Goal: Information Seeking & Learning: Learn about a topic

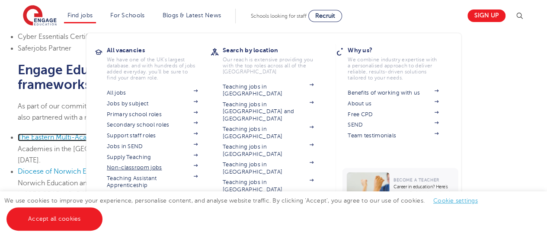
scroll to position [448, 0]
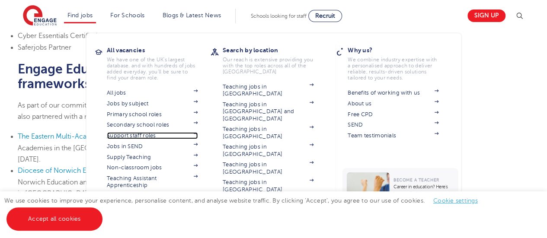
click at [144, 137] on link "Support staff roles" at bounding box center [152, 135] width 91 height 7
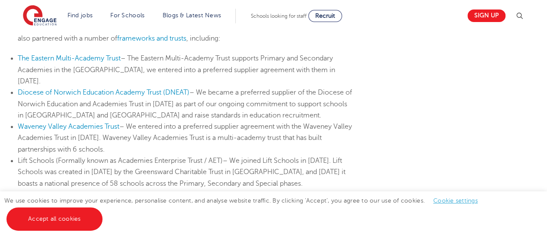
scroll to position [526, 0]
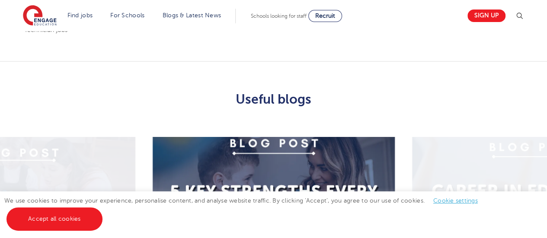
scroll to position [924, 0]
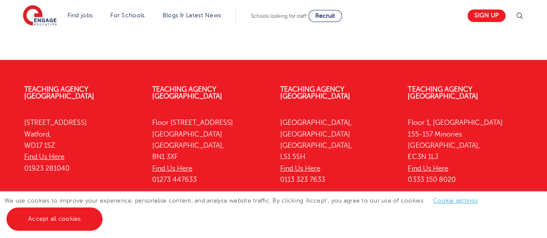
scroll to position [1185, 0]
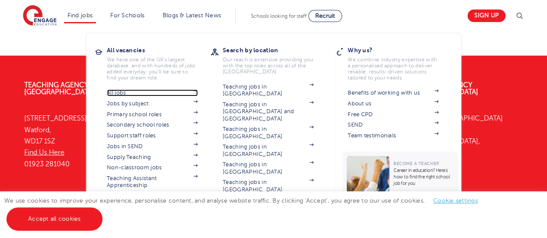
click at [131, 92] on link "All jobs" at bounding box center [152, 92] width 91 height 7
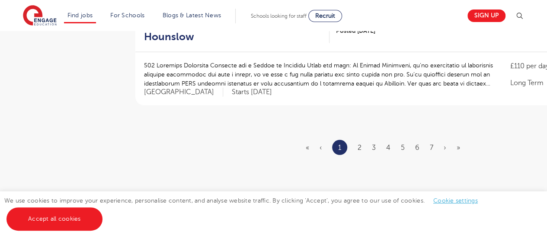
scroll to position [1128, 0]
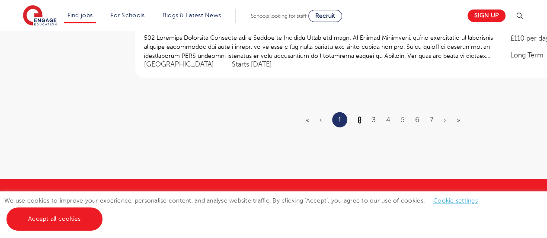
click at [360, 120] on link "2" at bounding box center [360, 120] width 4 height 8
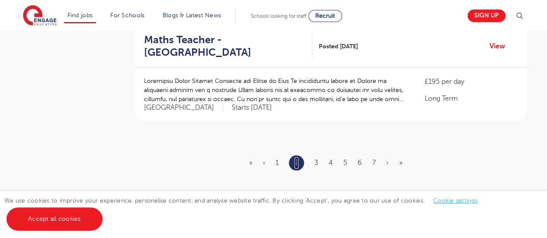
scroll to position [1073, 0]
click at [316, 159] on link "3" at bounding box center [316, 163] width 4 height 8
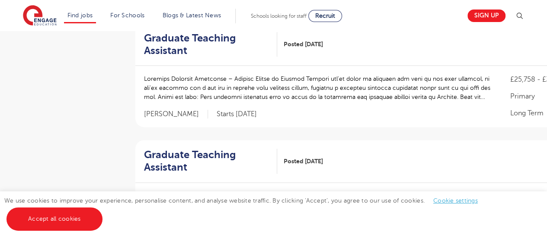
scroll to position [521, 0]
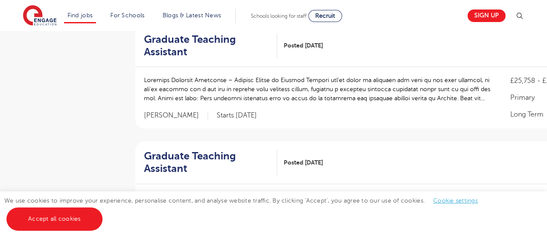
click at [316, 108] on div at bounding box center [318, 94] width 349 height 36
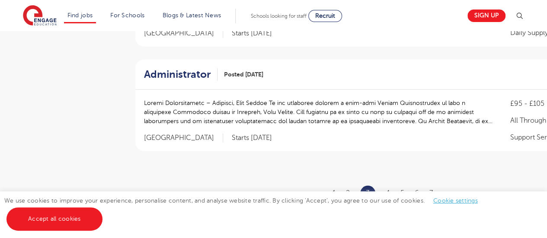
scroll to position [1051, 0]
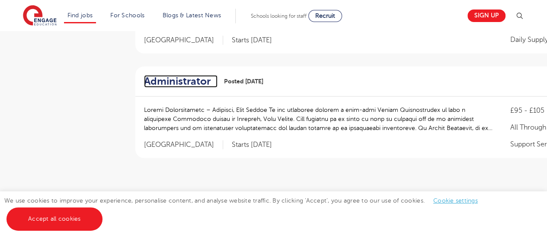
click at [193, 80] on h2 "Administrator" at bounding box center [177, 81] width 67 height 13
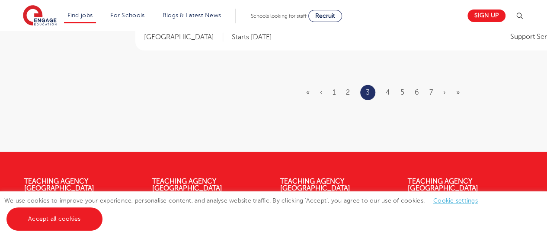
scroll to position [1142, 0]
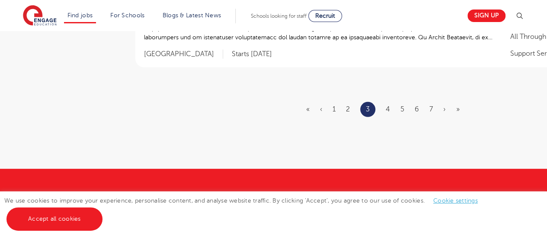
click at [385, 109] on ul "« ‹ 1 2 3 4 5 6 7 › »" at bounding box center [388, 109] width 164 height 15
click at [387, 108] on link "4" at bounding box center [388, 109] width 4 height 8
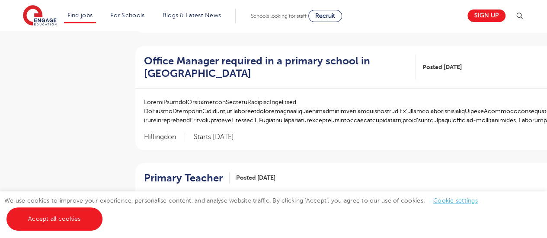
scroll to position [836, 0]
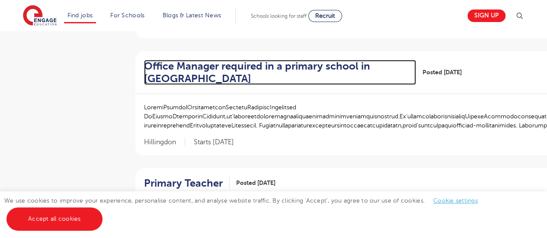
click at [221, 74] on h2 "Office Manager required in a primary school in [GEOGRAPHIC_DATA]" at bounding box center [276, 72] width 265 height 25
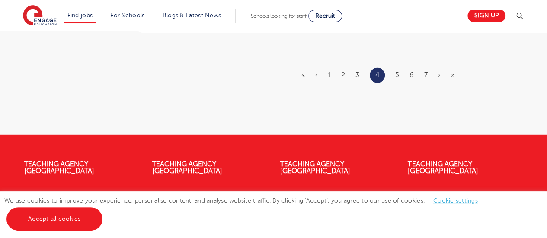
scroll to position [1184, 0]
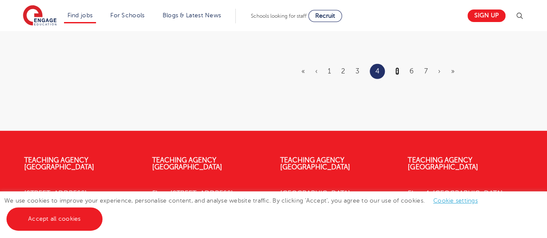
click at [396, 75] on link "5" at bounding box center [397, 71] width 4 height 8
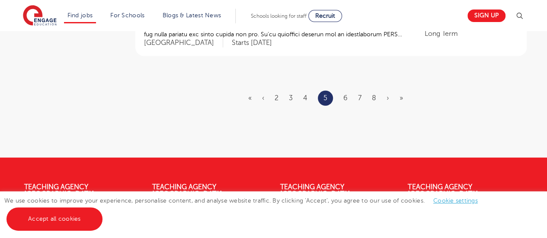
scroll to position [1142, 0]
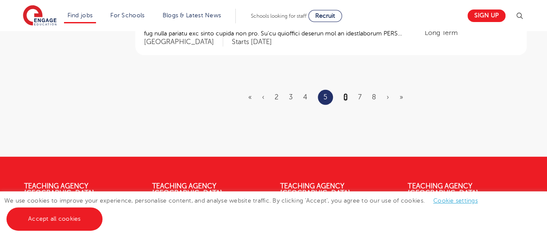
click at [344, 93] on link "6" at bounding box center [345, 97] width 4 height 8
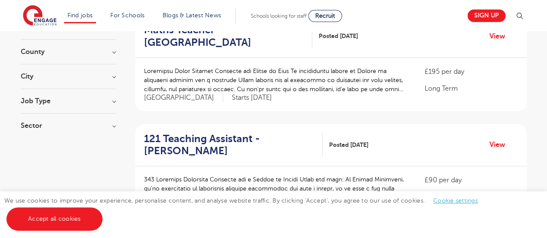
scroll to position [104, 0]
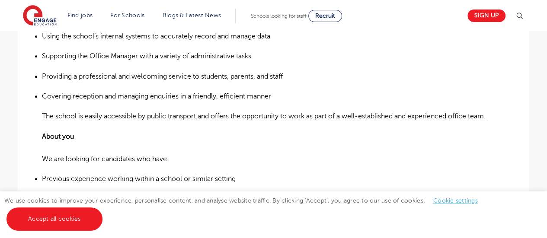
scroll to position [384, 0]
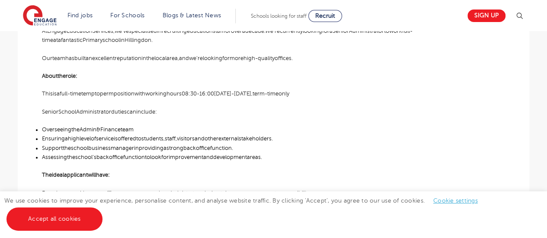
scroll to position [289, 0]
